Goal: Task Accomplishment & Management: Manage account settings

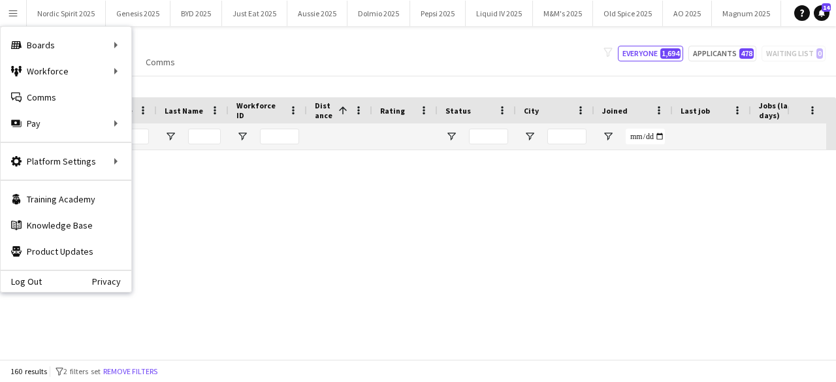
scroll to position [2795, 0]
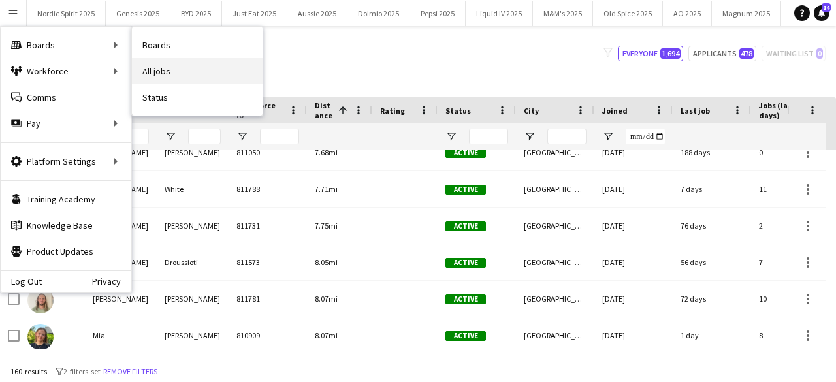
click at [148, 67] on link "All jobs" at bounding box center [197, 71] width 131 height 26
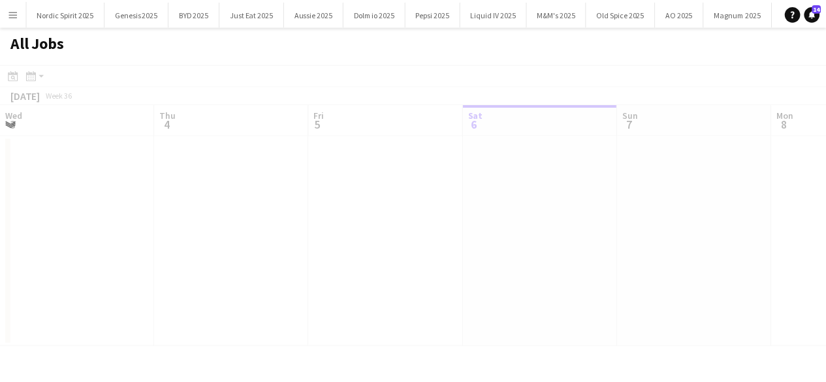
scroll to position [0, 312]
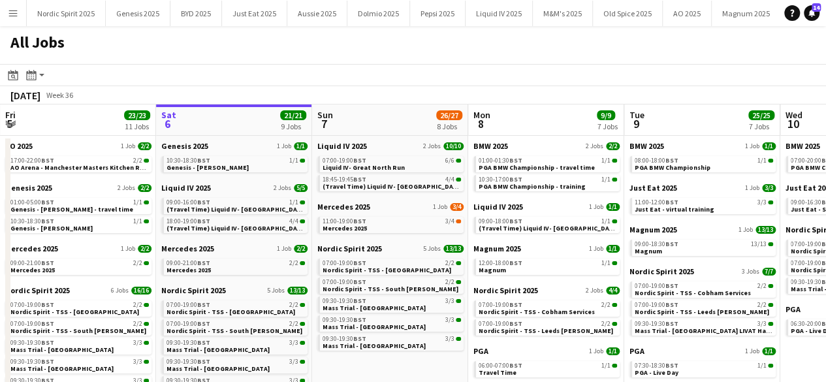
click at [15, 8] on app-icon "Menu" at bounding box center [13, 13] width 10 height 10
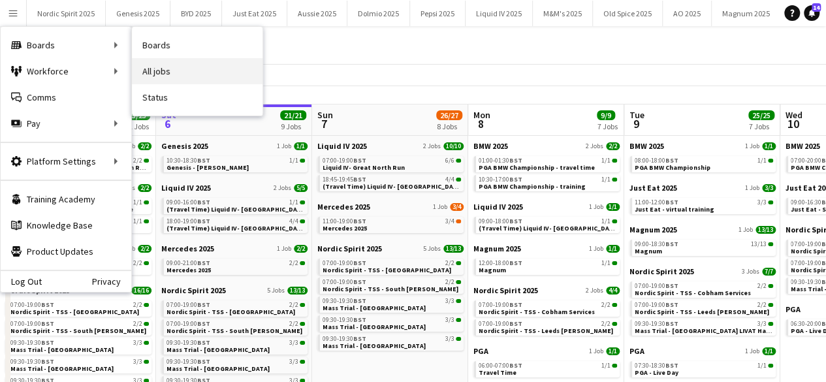
click at [153, 65] on link "All jobs" at bounding box center [197, 71] width 131 height 26
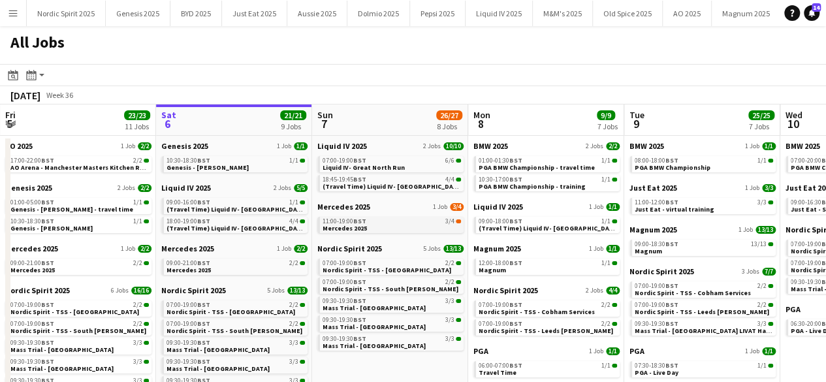
click at [355, 231] on span "Mercedes 2025" at bounding box center [345, 228] width 44 height 8
click at [20, 16] on button "Menu" at bounding box center [13, 13] width 26 height 26
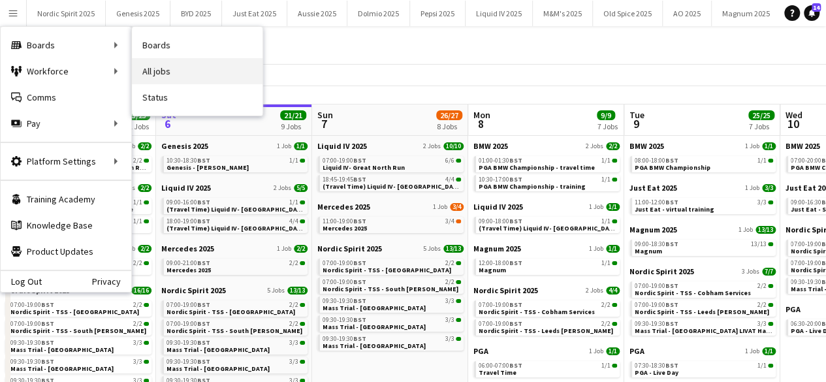
click at [149, 63] on link "All jobs" at bounding box center [197, 71] width 131 height 26
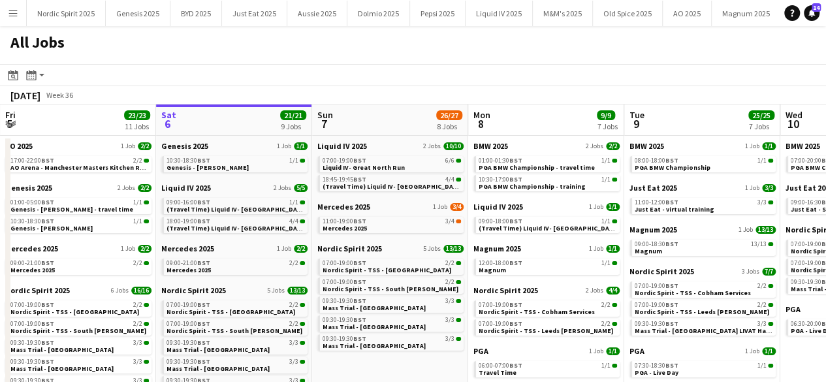
click at [149, 63] on div "All Jobs" at bounding box center [413, 45] width 826 height 38
click at [10, 16] on app-icon "Menu" at bounding box center [13, 13] width 10 height 10
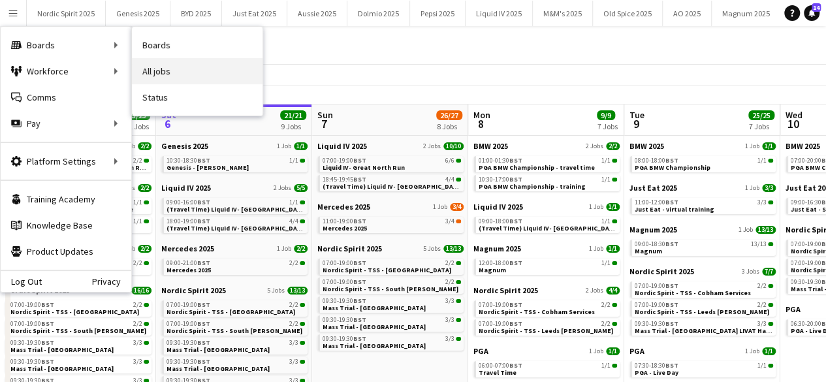
click at [152, 70] on link "All jobs" at bounding box center [197, 71] width 131 height 26
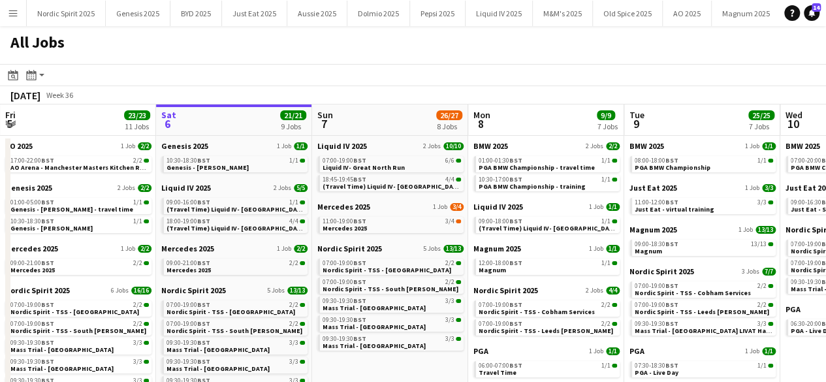
click at [10, 18] on button "Menu" at bounding box center [13, 13] width 26 height 26
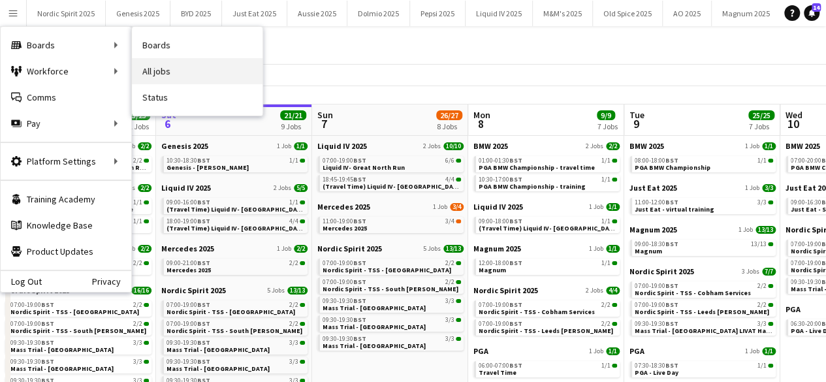
click at [162, 64] on link "All jobs" at bounding box center [197, 71] width 131 height 26
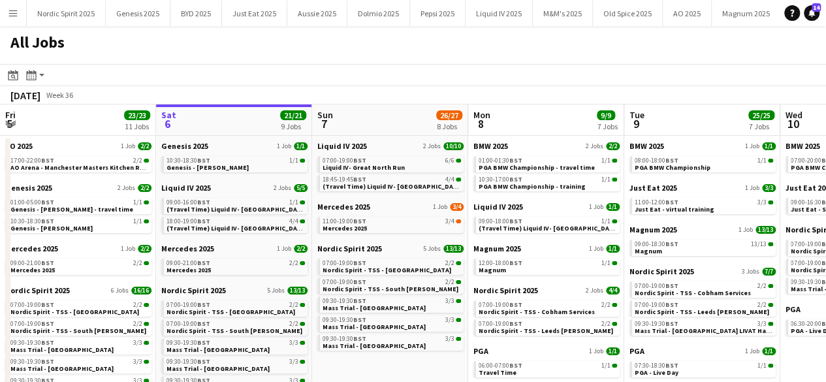
click at [12, 18] on app-icon "Menu" at bounding box center [13, 13] width 10 height 10
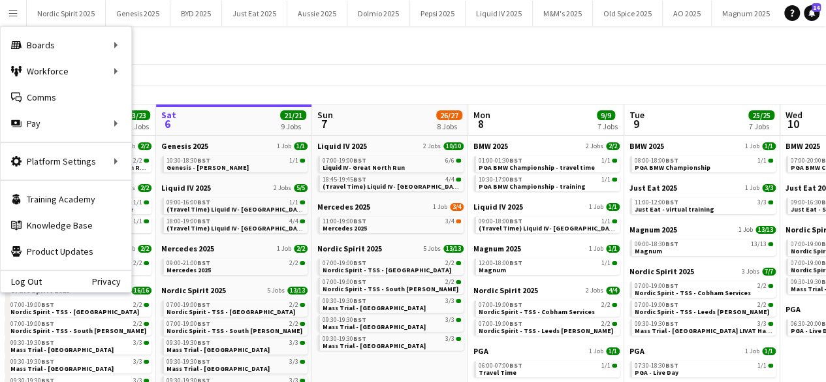
click at [345, 52] on div "All Jobs" at bounding box center [413, 45] width 826 height 38
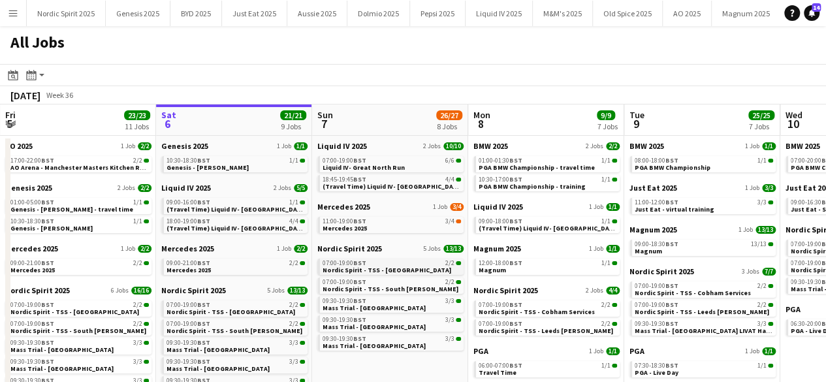
click at [354, 260] on span "07:00-19:00 BST" at bounding box center [345, 263] width 44 height 7
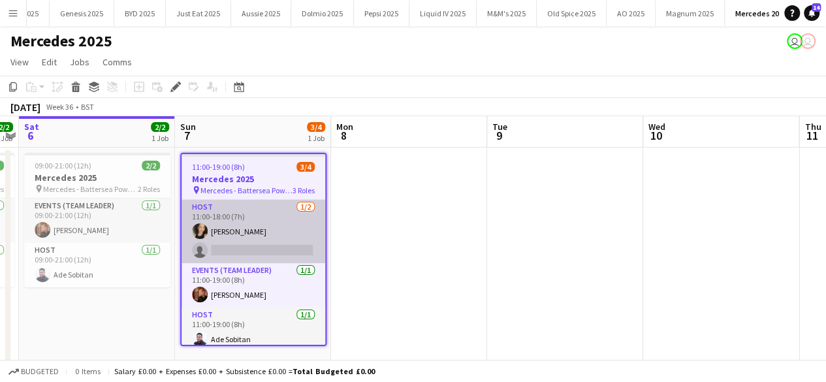
click at [231, 252] on app-card-role "Host 1/2 11:00-18:00 (7h) Elena Chabo single-neutral-actions" at bounding box center [254, 231] width 144 height 63
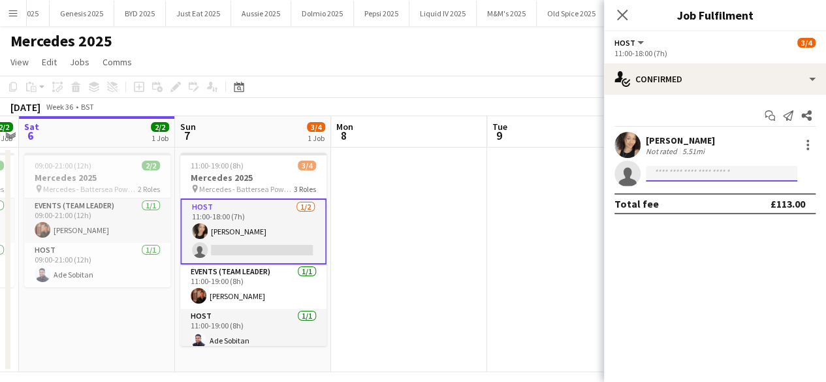
click at [669, 176] on input at bounding box center [721, 174] width 151 height 16
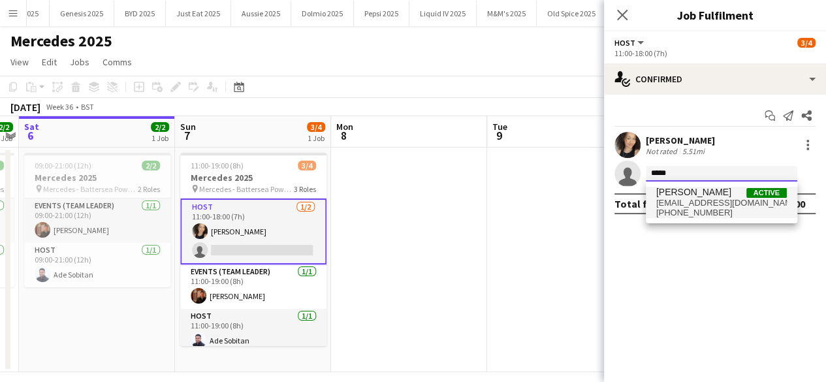
type input "*****"
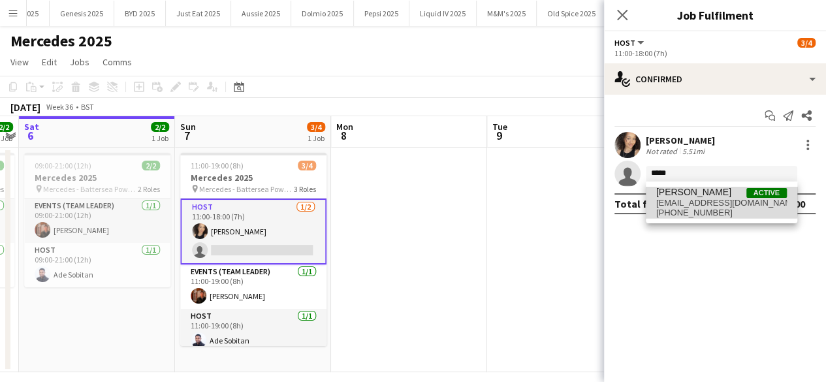
click at [671, 191] on span "Marlene Madenge" at bounding box center [693, 192] width 75 height 11
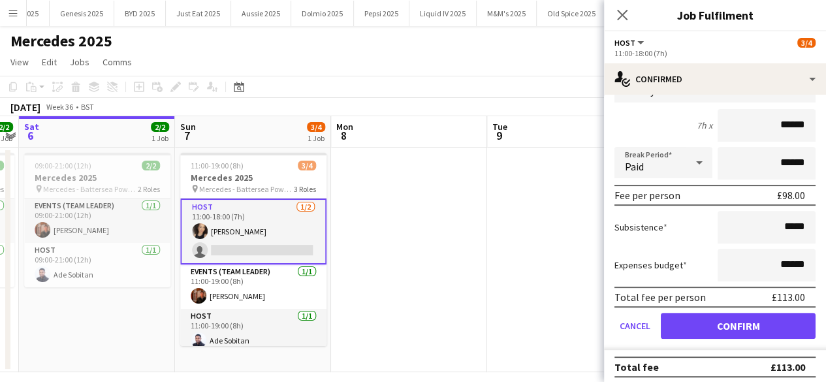
scroll to position [138, 0]
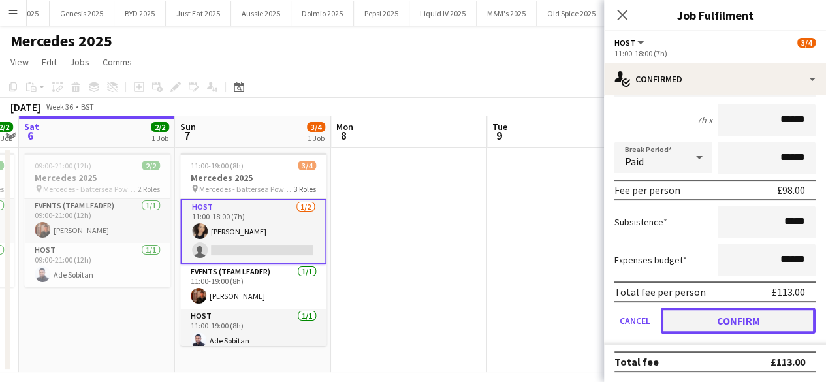
click at [784, 318] on button "Confirm" at bounding box center [738, 321] width 155 height 26
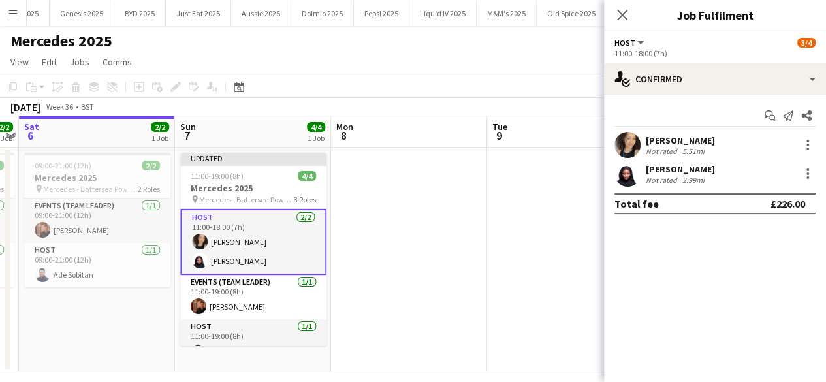
scroll to position [0, 0]
click at [526, 237] on app-date-cell at bounding box center [565, 260] width 156 height 225
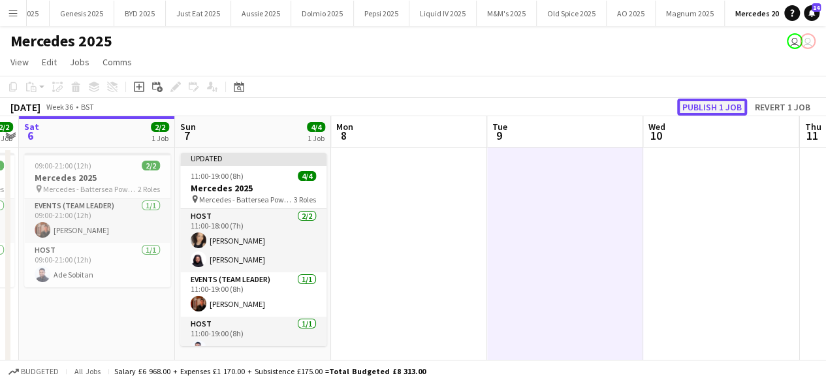
click at [701, 106] on button "Publish 1 job" at bounding box center [712, 107] width 70 height 17
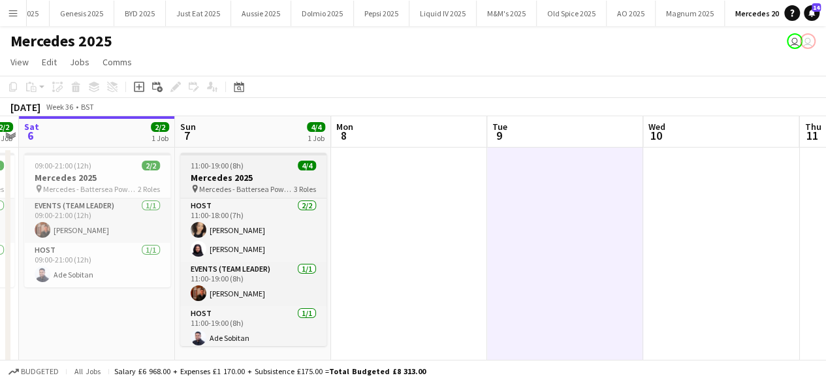
click at [260, 168] on div "11:00-19:00 (8h) 4/4" at bounding box center [253, 166] width 146 height 10
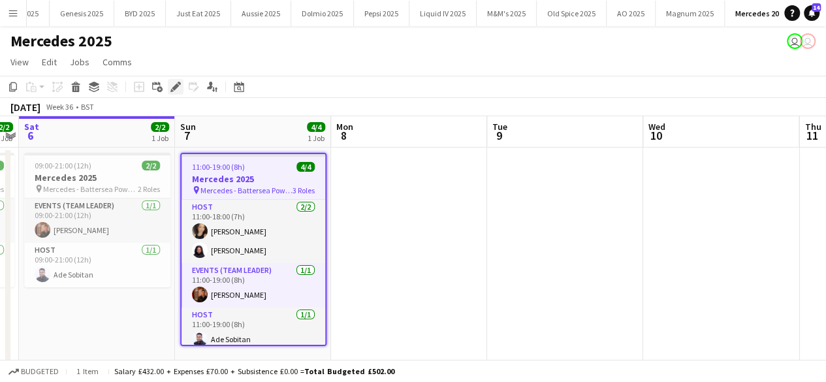
click at [178, 87] on icon at bounding box center [175, 87] width 7 height 7
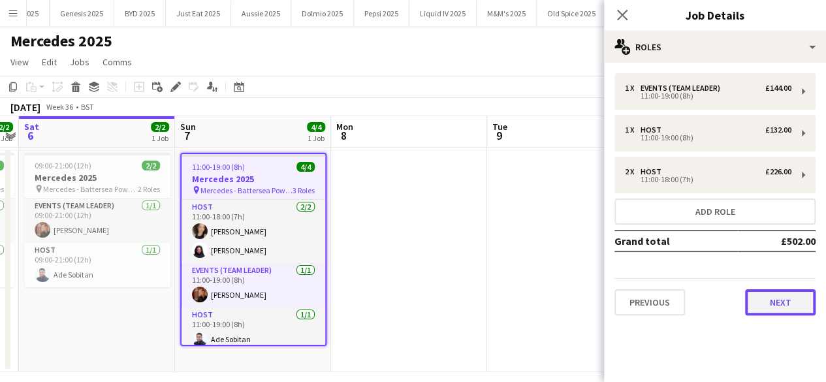
click at [756, 296] on button "Next" at bounding box center [780, 302] width 71 height 26
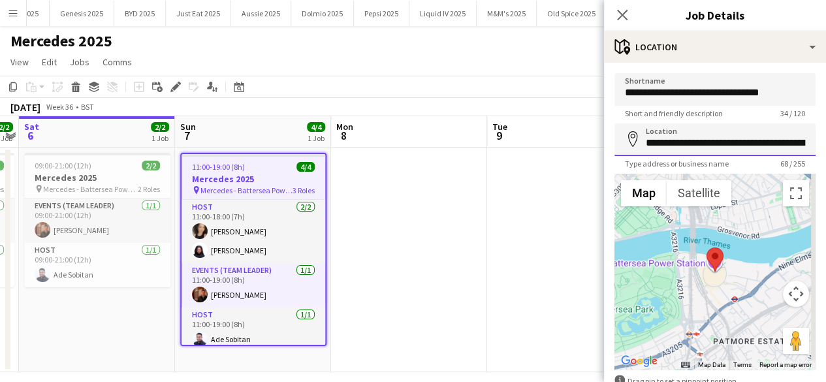
click at [723, 151] on input "**********" at bounding box center [714, 139] width 201 height 33
click at [713, 141] on input "**********" at bounding box center [714, 139] width 201 height 33
click at [757, 140] on input "**********" at bounding box center [714, 139] width 201 height 33
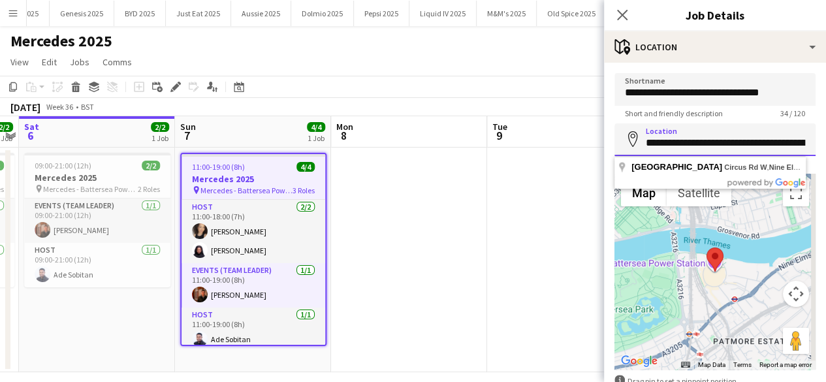
click at [751, 144] on input "**********" at bounding box center [714, 139] width 201 height 33
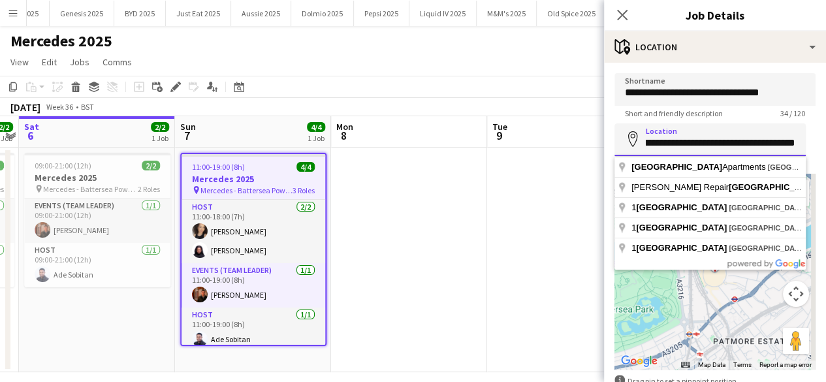
scroll to position [0, 13]
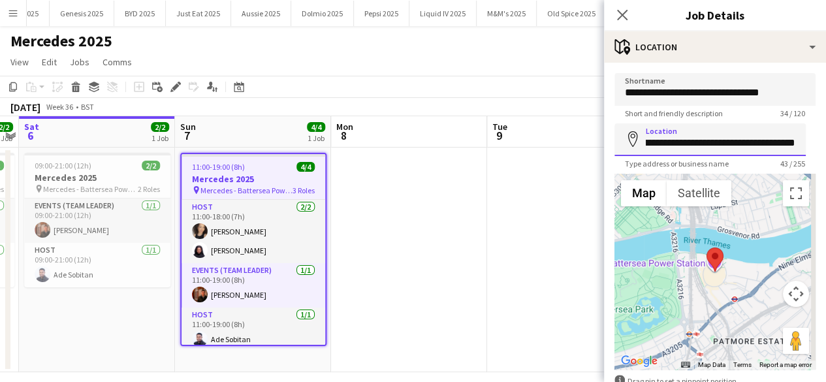
type input "**********"
click at [669, 144] on input "**********" at bounding box center [709, 139] width 191 height 33
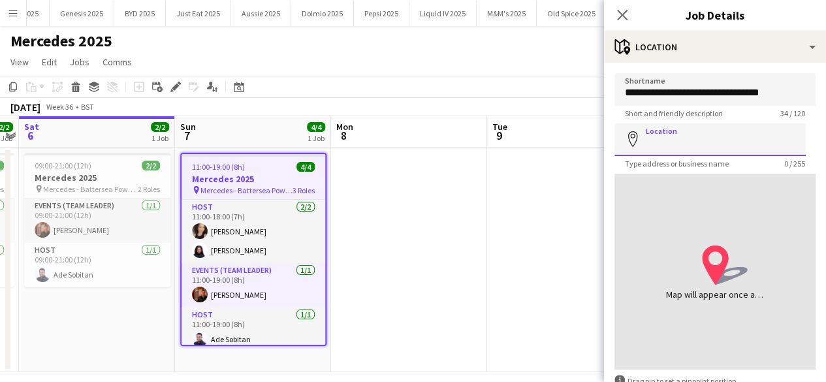
scroll to position [0, 0]
click at [619, 17] on icon at bounding box center [622, 14] width 12 height 12
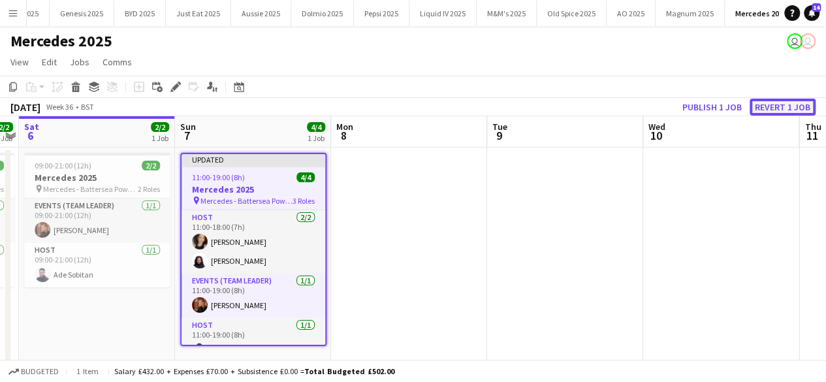
click at [769, 104] on button "Revert 1 job" at bounding box center [783, 107] width 66 height 17
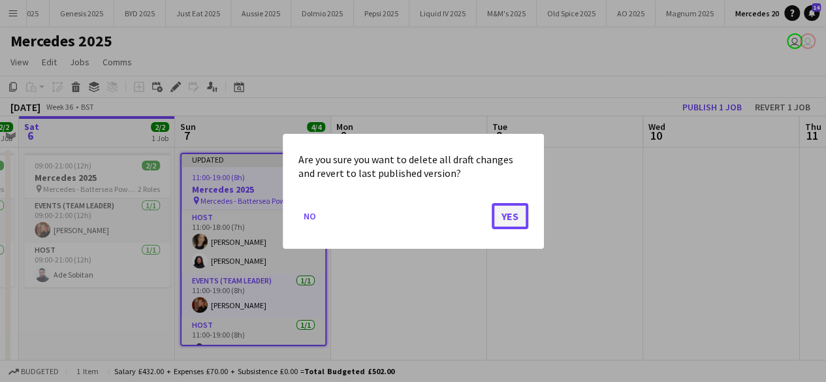
click at [508, 217] on button "Yes" at bounding box center [510, 215] width 37 height 26
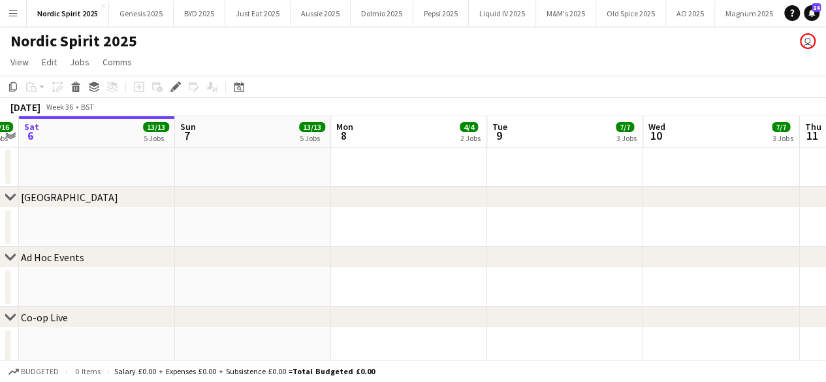
scroll to position [0, 343]
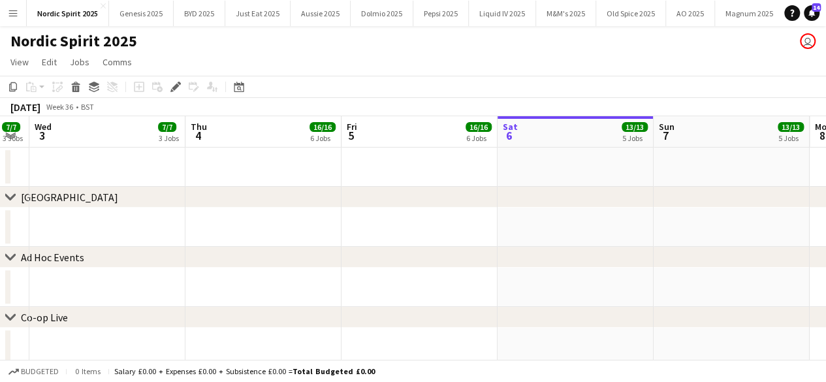
drag, startPoint x: 222, startPoint y: 235, endPoint x: 733, endPoint y: 140, distance: 520.1
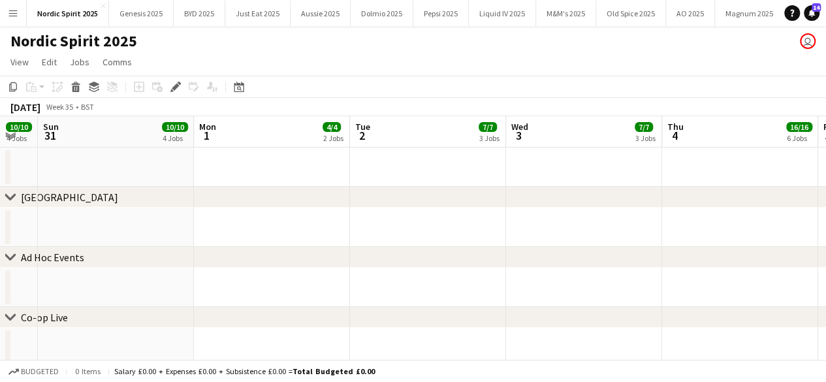
scroll to position [0, 272]
drag, startPoint x: 332, startPoint y: 214, endPoint x: 835, endPoint y: 190, distance: 504.0
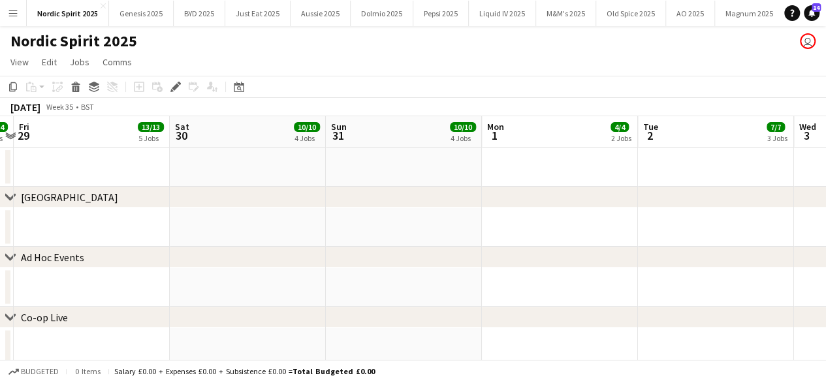
scroll to position [0, 289]
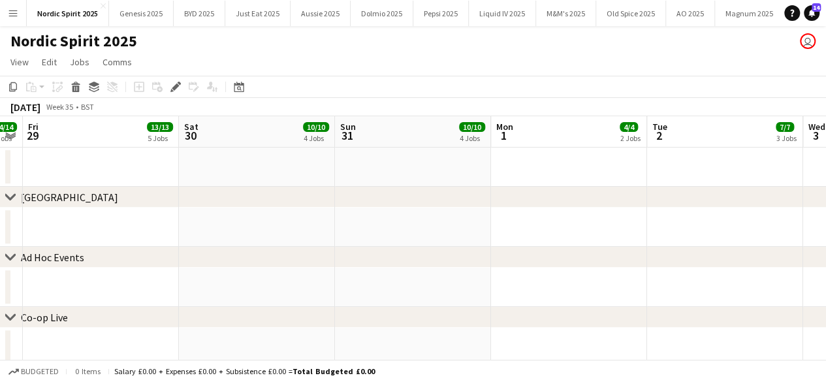
drag, startPoint x: 197, startPoint y: 213, endPoint x: 492, endPoint y: 236, distance: 296.0
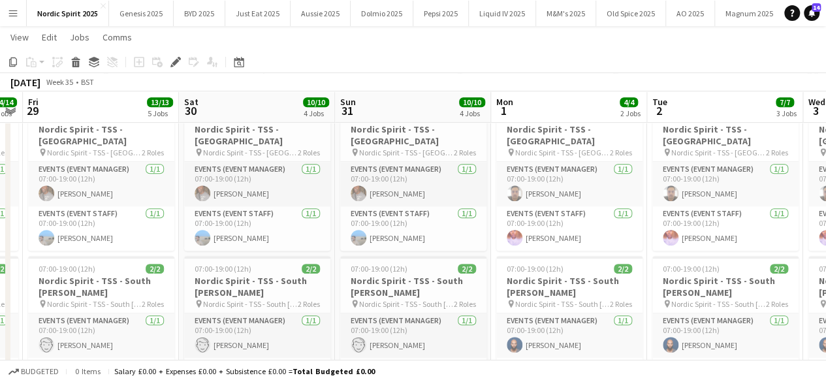
scroll to position [0, 294]
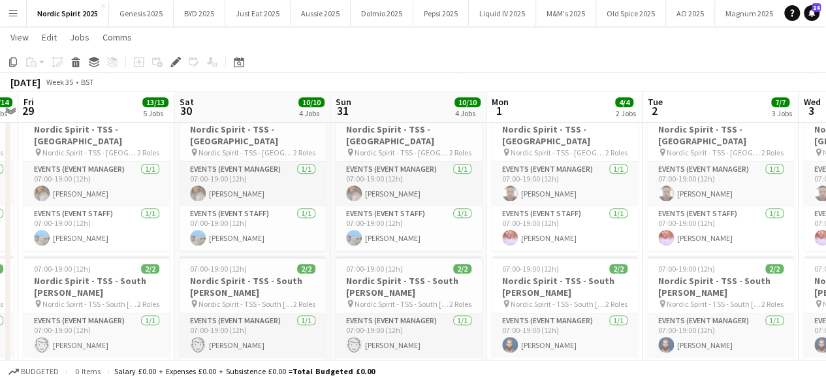
drag, startPoint x: 712, startPoint y: 93, endPoint x: 594, endPoint y: 96, distance: 118.9
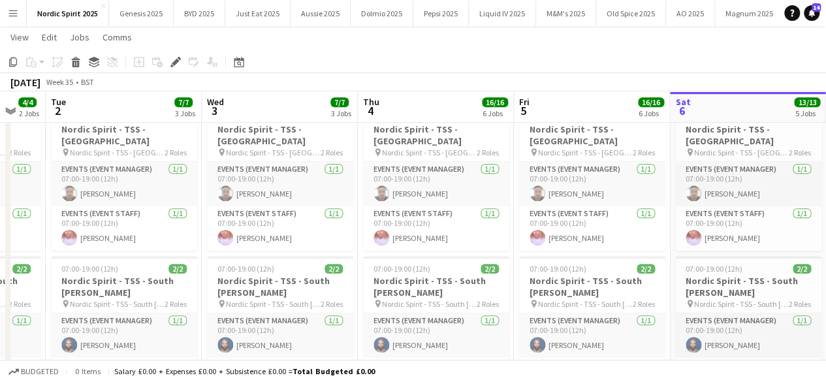
scroll to position [0, 323]
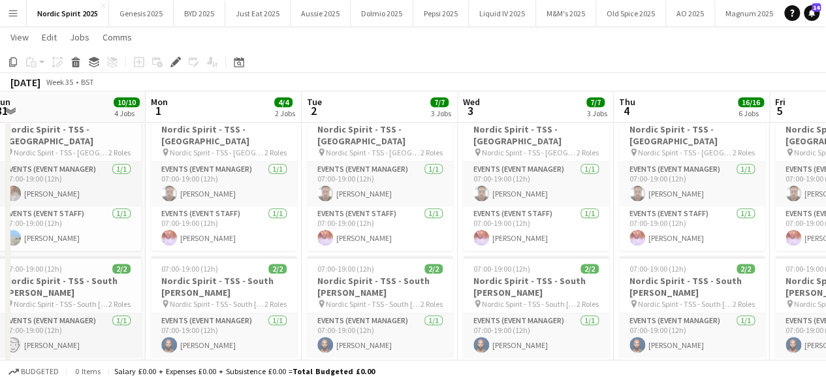
drag, startPoint x: 725, startPoint y: 101, endPoint x: 385, endPoint y: 172, distance: 347.5
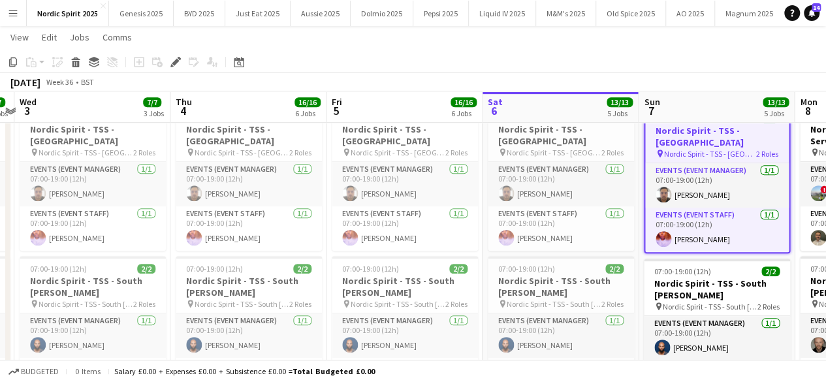
scroll to position [0, 530]
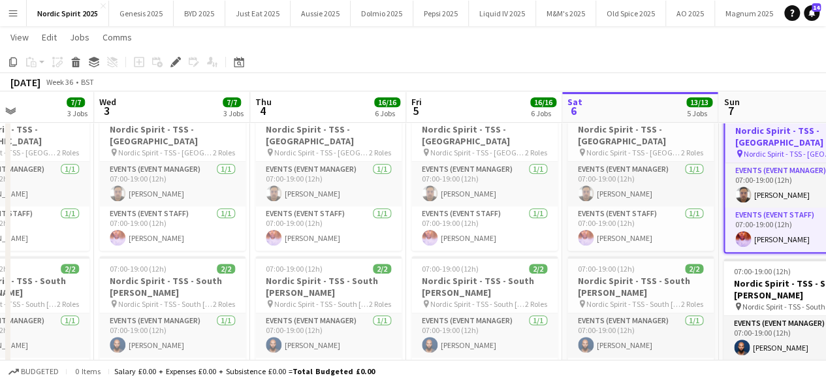
drag, startPoint x: 646, startPoint y: 106, endPoint x: 283, endPoint y: 169, distance: 369.1
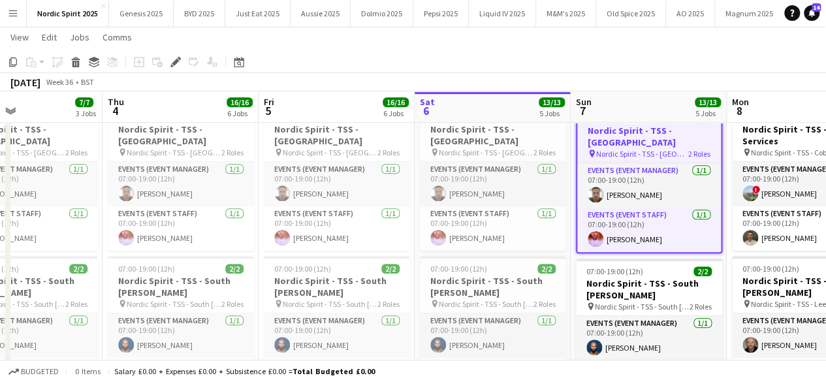
scroll to position [0, 372]
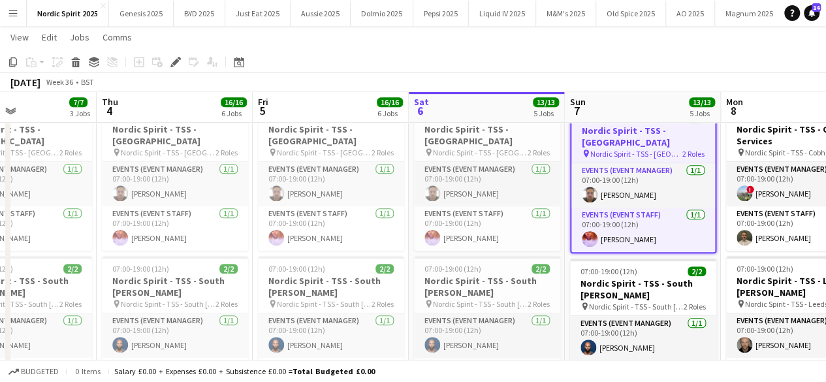
drag, startPoint x: 619, startPoint y: 102, endPoint x: 466, endPoint y: 130, distance: 156.0
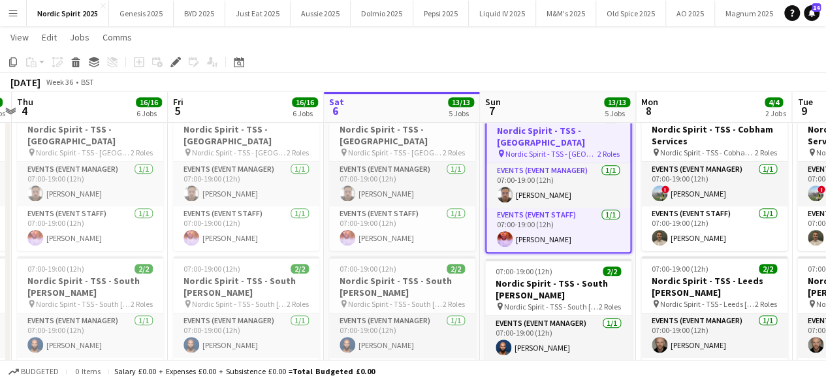
scroll to position [0, 473]
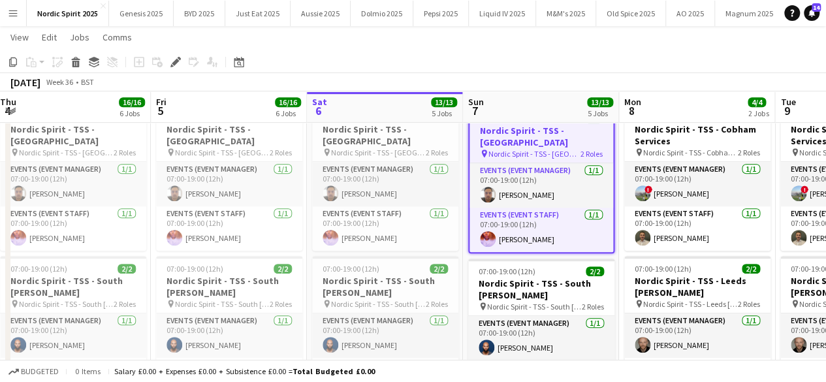
drag, startPoint x: 581, startPoint y: 108, endPoint x: 479, endPoint y: 117, distance: 102.3
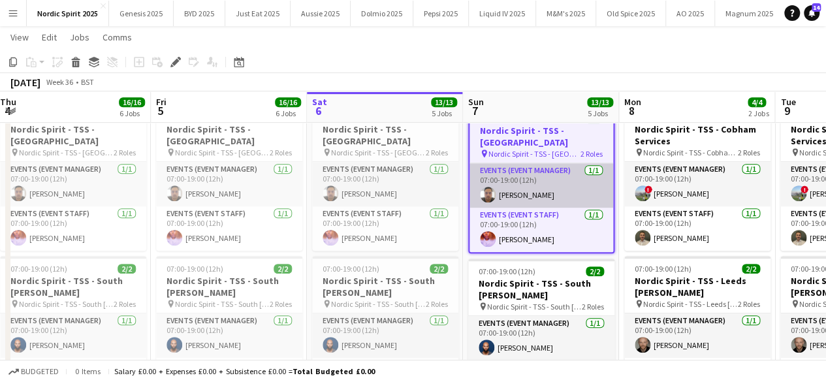
click at [488, 193] on app-user-avatar at bounding box center [488, 195] width 16 height 16
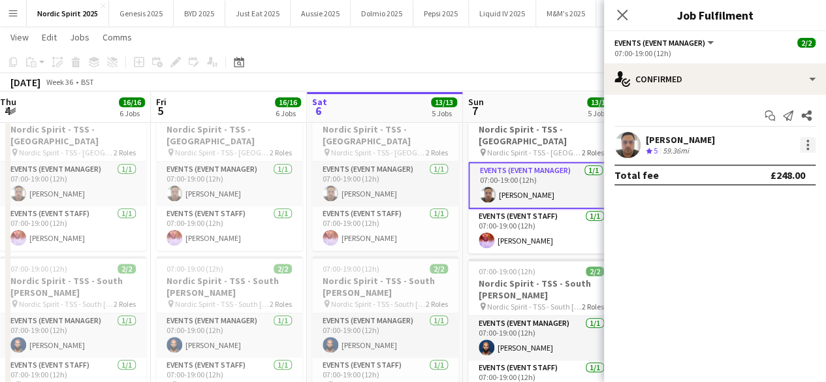
click at [804, 148] on div at bounding box center [808, 145] width 16 height 16
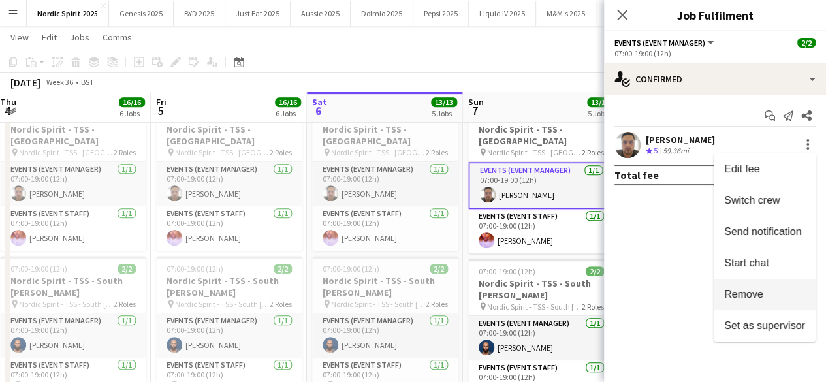
click at [754, 293] on span "Remove" at bounding box center [743, 294] width 39 height 11
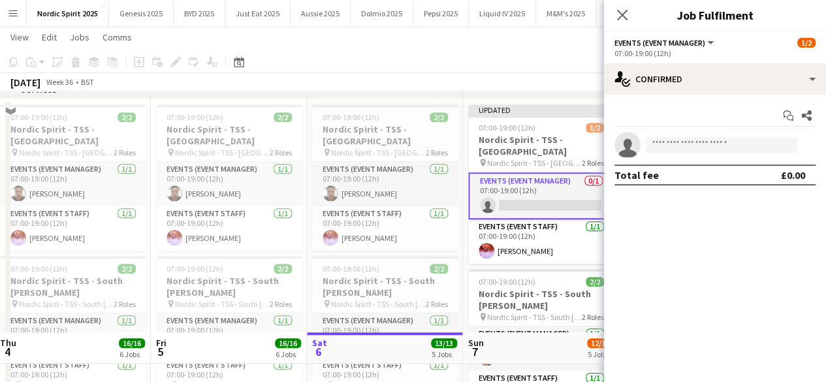
scroll to position [622, 0]
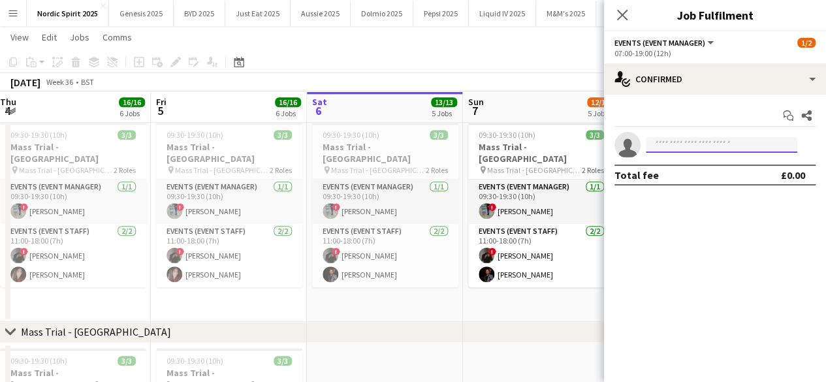
click at [691, 143] on input at bounding box center [721, 145] width 151 height 16
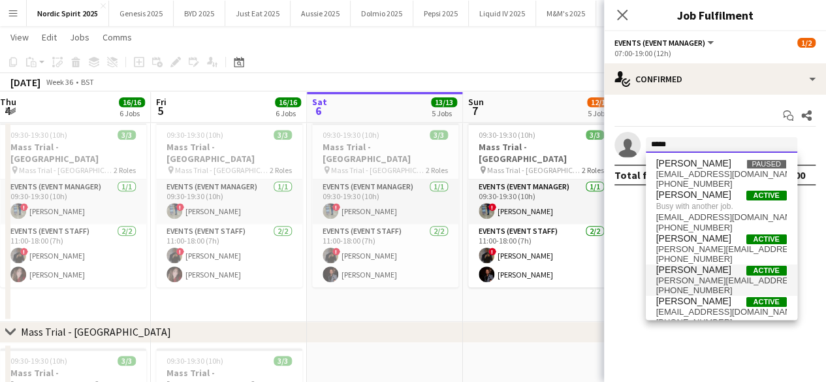
type input "****"
click at [687, 270] on span "Paul Lachman" at bounding box center [693, 269] width 75 height 11
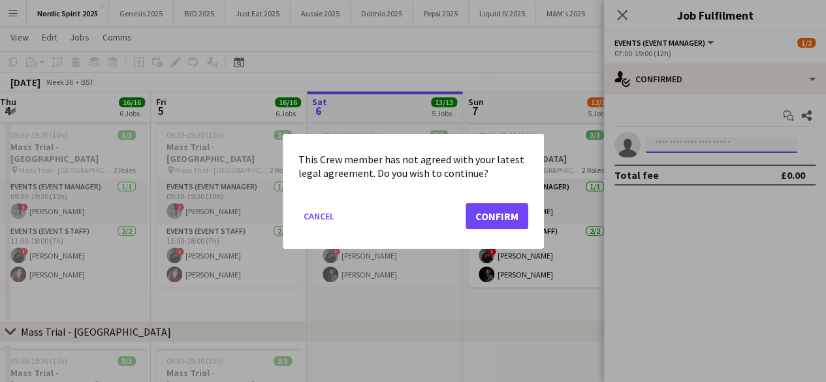
scroll to position [0, 0]
click at [497, 215] on button "Confirm" at bounding box center [497, 215] width 63 height 26
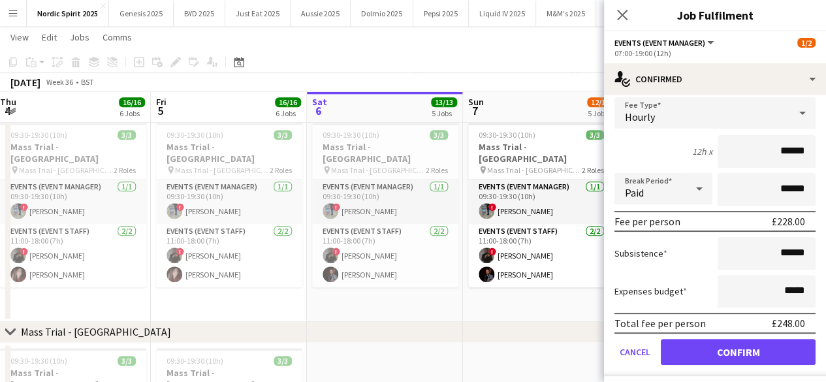
scroll to position [110, 0]
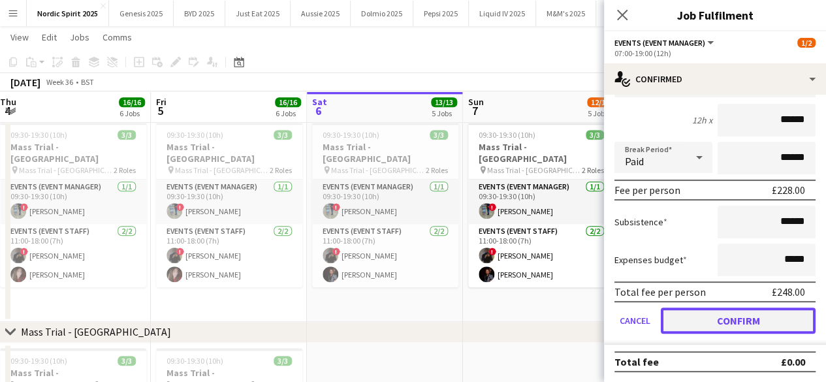
click at [769, 312] on button "Confirm" at bounding box center [738, 321] width 155 height 26
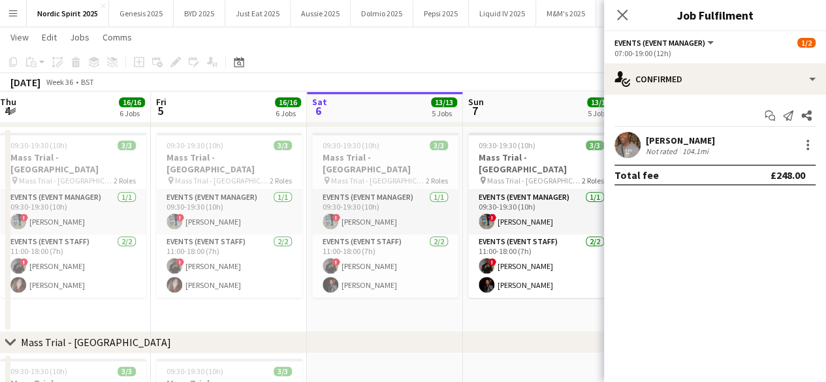
scroll to position [0, 0]
click at [553, 308] on app-date-cell "09:30-19:30 (10h) 3/3 Mass Trial - Leeds pin Mass Trial - Leeds 2 Roles Events …" at bounding box center [541, 229] width 156 height 205
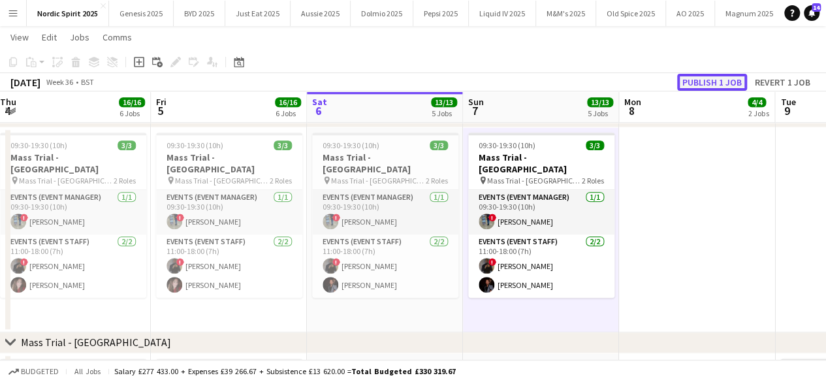
click at [718, 84] on button "Publish 1 job" at bounding box center [712, 82] width 70 height 17
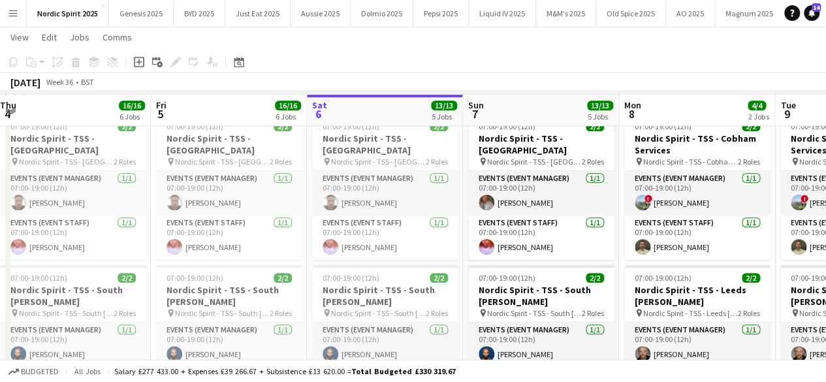
scroll to position [283, 0]
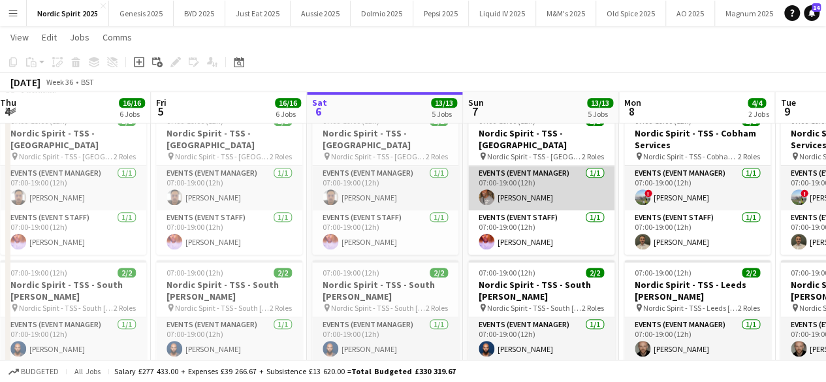
drag, startPoint x: 491, startPoint y: 184, endPoint x: 487, endPoint y: 177, distance: 8.2
click at [490, 184] on app-card-role "Events (Event Manager) 1/1 07:00-19:00 (12h) Paul Lachman" at bounding box center [541, 188] width 146 height 44
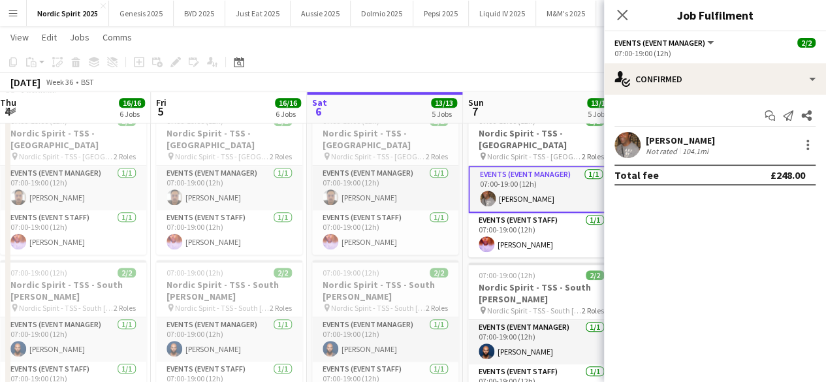
scroll to position [0, 474]
click at [528, 74] on div "September 2025 Week 36 • BST" at bounding box center [413, 82] width 826 height 18
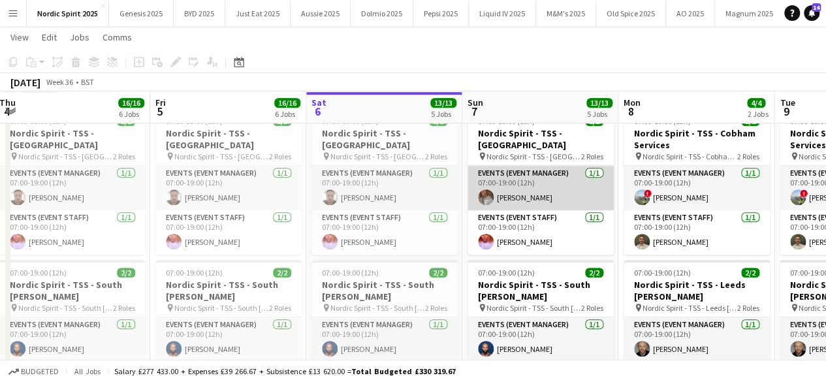
click at [507, 172] on app-card-role "Events (Event Manager) 1/1 07:00-19:00 (12h) Paul Lachman" at bounding box center [541, 188] width 146 height 44
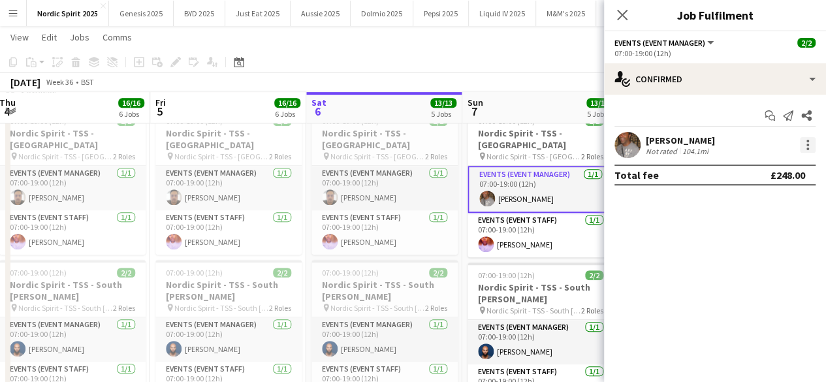
click at [807, 144] on div at bounding box center [807, 145] width 3 height 3
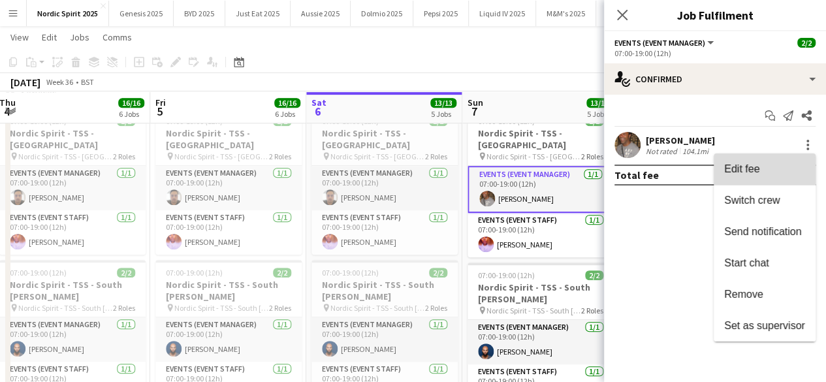
click at [782, 172] on span "Edit fee" at bounding box center [764, 169] width 81 height 12
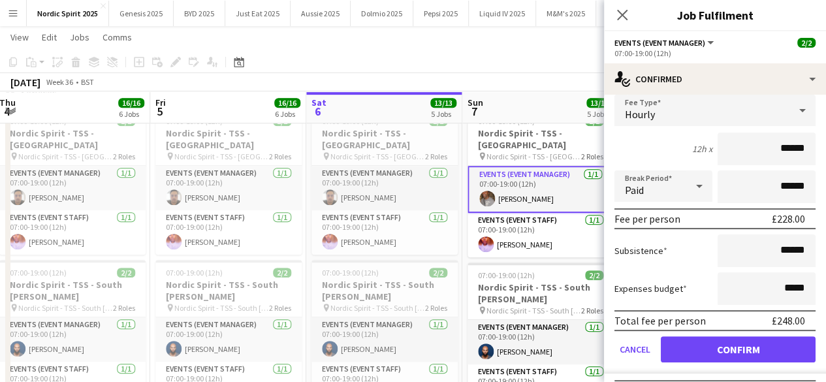
scroll to position [84, 0]
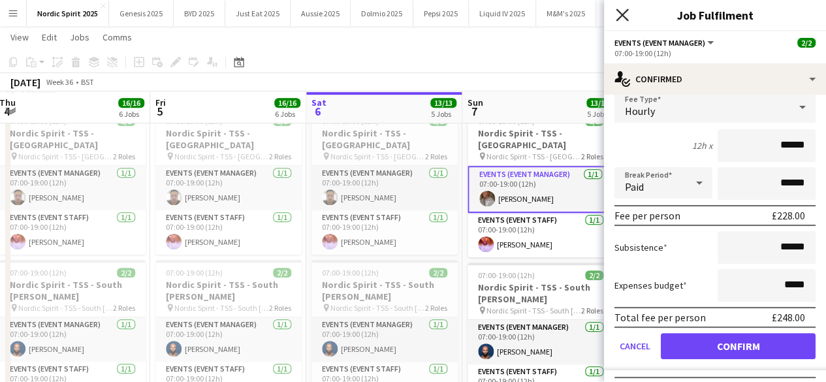
click at [621, 17] on icon at bounding box center [622, 14] width 12 height 12
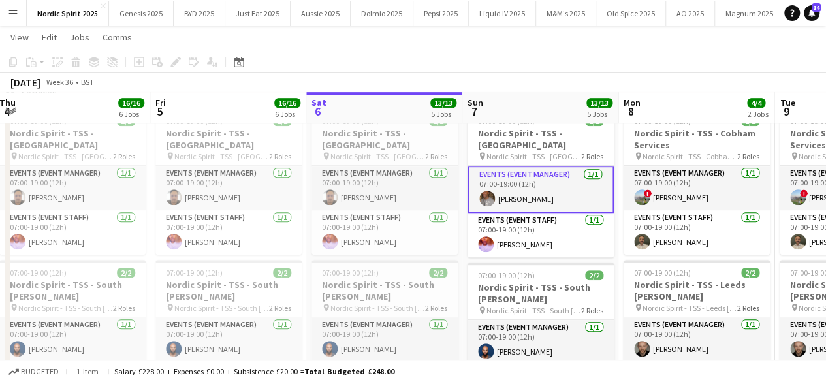
click at [577, 59] on app-toolbar "Copy Paste Paste Ctrl+V Paste with crew Ctrl+Shift+V Paste linked Job Delete Gr…" at bounding box center [413, 62] width 826 height 22
